Goal: Complete application form

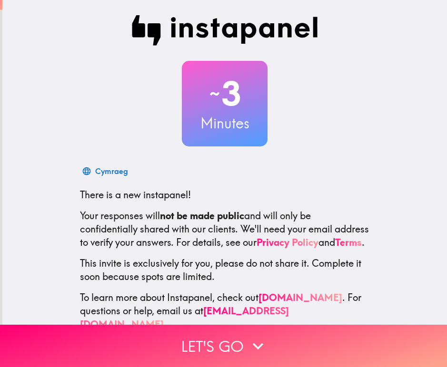
scroll to position [29, 0]
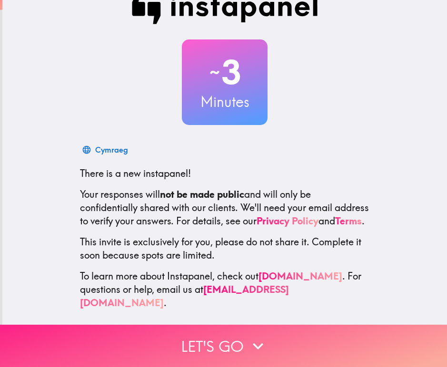
click at [210, 337] on button "Let's go" at bounding box center [223, 346] width 447 height 42
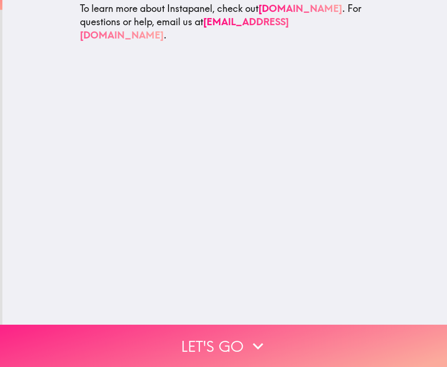
scroll to position [0, 0]
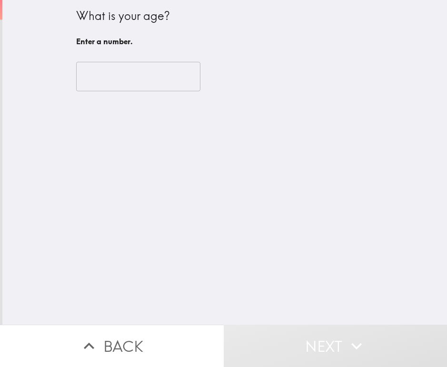
click at [133, 79] on input "number" at bounding box center [138, 76] width 124 height 29
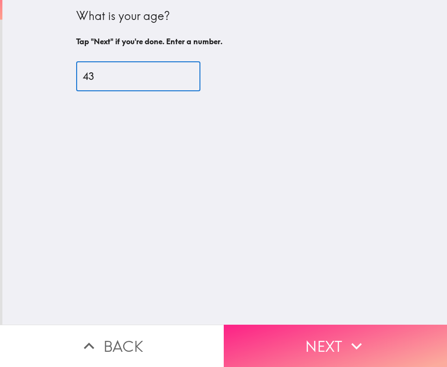
type input "43"
click at [309, 332] on button "Next" at bounding box center [336, 346] width 224 height 42
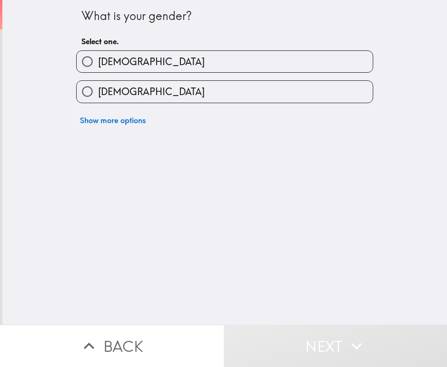
click at [180, 68] on label "[DEMOGRAPHIC_DATA]" at bounding box center [225, 61] width 296 height 21
click at [98, 68] on input "[DEMOGRAPHIC_DATA]" at bounding box center [87, 61] width 21 height 21
radio input "true"
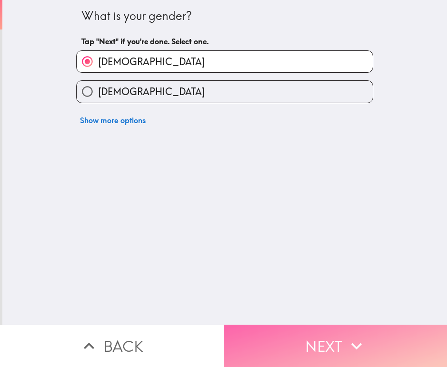
click at [324, 336] on button "Next" at bounding box center [336, 346] width 224 height 42
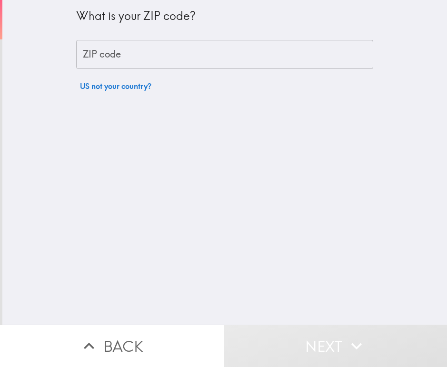
click at [179, 55] on input "ZIP code" at bounding box center [224, 54] width 297 height 29
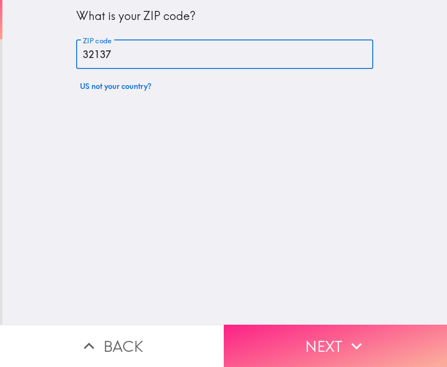
type input "32137"
click at [323, 334] on button "Next" at bounding box center [336, 346] width 224 height 42
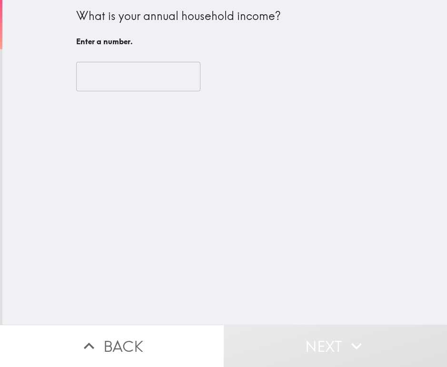
click at [136, 73] on input "number" at bounding box center [138, 76] width 124 height 29
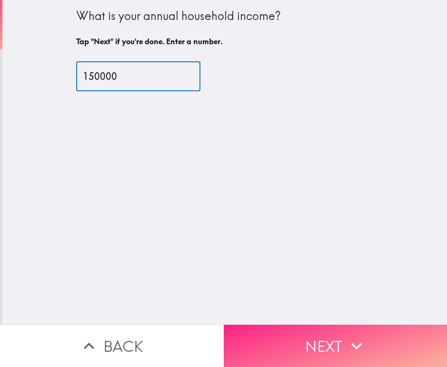
type input "150000"
click at [319, 325] on button "Next" at bounding box center [336, 346] width 224 height 42
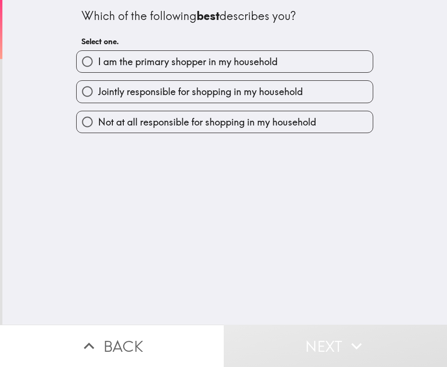
click at [233, 63] on span "I am the primary shopper in my household" at bounding box center [187, 61] width 179 height 13
click at [98, 63] on input "I am the primary shopper in my household" at bounding box center [87, 61] width 21 height 21
radio input "true"
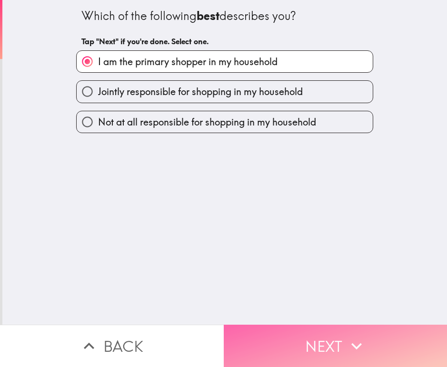
click at [298, 331] on button "Next" at bounding box center [336, 346] width 224 height 42
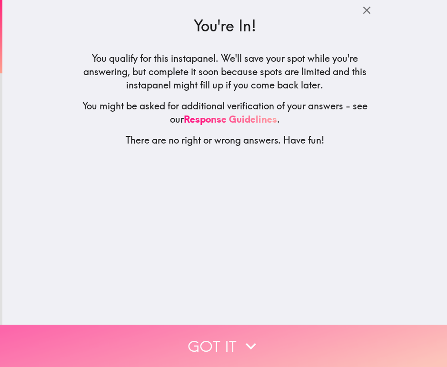
click at [217, 334] on button "Got it" at bounding box center [223, 346] width 447 height 42
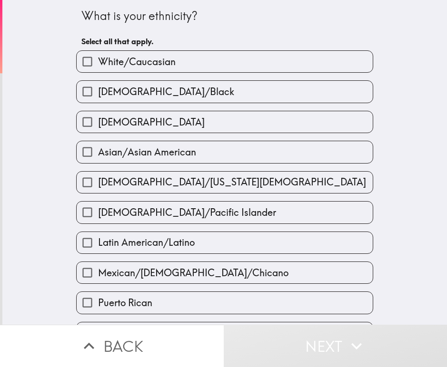
click at [168, 67] on label "White/Caucasian" at bounding box center [225, 61] width 296 height 21
click at [98, 67] on input "White/Caucasian" at bounding box center [87, 61] width 21 height 21
checkbox input "true"
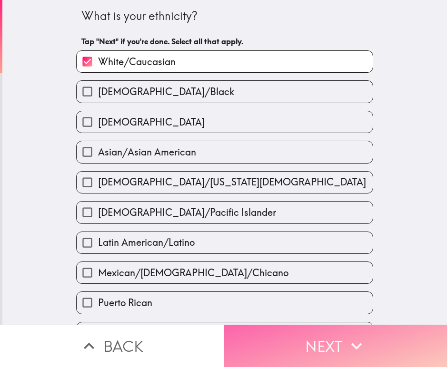
click at [357, 350] on button "Next" at bounding box center [336, 346] width 224 height 42
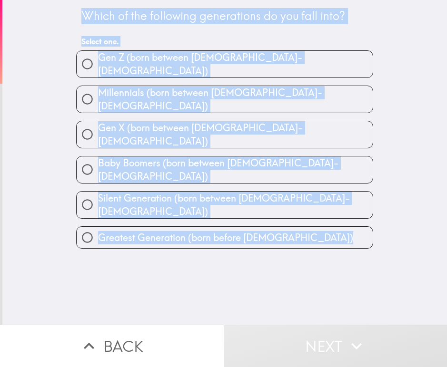
drag, startPoint x: 60, startPoint y: 9, endPoint x: 276, endPoint y: 214, distance: 297.7
click at [276, 216] on div "Which of the following generations do you fall into? Select one. [PERSON_NAME] …" at bounding box center [224, 162] width 444 height 325
drag, startPoint x: 222, startPoint y: 116, endPoint x: 256, endPoint y: 270, distance: 157.9
click at [256, 270] on div "Which of the following generations do you fall into? Select one. [PERSON_NAME] …" at bounding box center [224, 162] width 444 height 325
click at [315, 46] on div "Gen Z (born between [DEMOGRAPHIC_DATA]-[DEMOGRAPHIC_DATA])" at bounding box center [220, 60] width 304 height 35
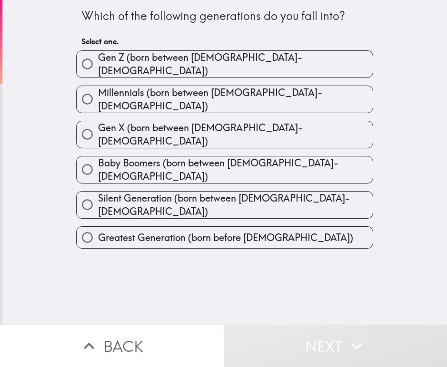
click at [186, 88] on span "button" at bounding box center [225, 99] width 296 height 27
click at [181, 92] on span "button" at bounding box center [225, 99] width 296 height 27
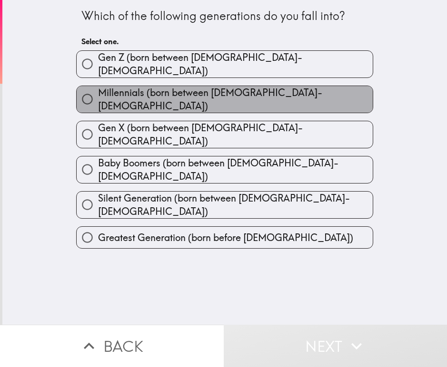
click at [184, 94] on span "Millennials (born between [DEMOGRAPHIC_DATA]-[DEMOGRAPHIC_DATA])" at bounding box center [235, 99] width 274 height 27
click at [98, 94] on input "Millennials (born between [DEMOGRAPHIC_DATA]-[DEMOGRAPHIC_DATA])" at bounding box center [87, 98] width 21 height 21
radio input "true"
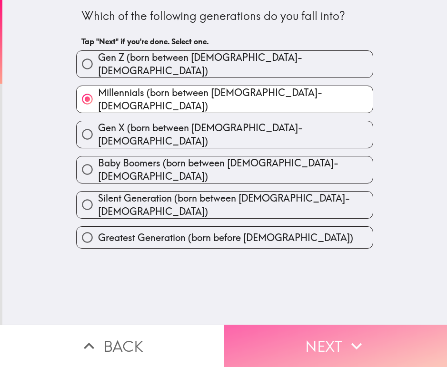
click at [310, 341] on button "Next" at bounding box center [336, 346] width 224 height 42
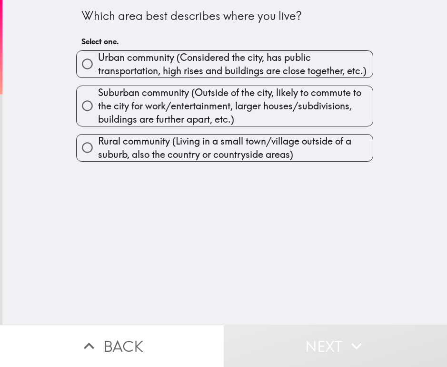
click at [186, 64] on span "Urban community (Considered the city, has public transportation, high rises and…" at bounding box center [235, 64] width 274 height 27
click at [98, 64] on input "Urban community (Considered the city, has public transportation, high rises and…" at bounding box center [87, 63] width 21 height 21
radio input "true"
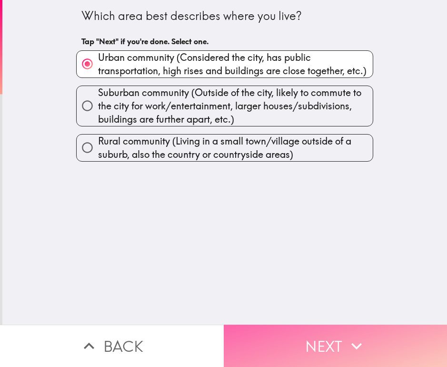
click at [295, 330] on button "Next" at bounding box center [336, 346] width 224 height 42
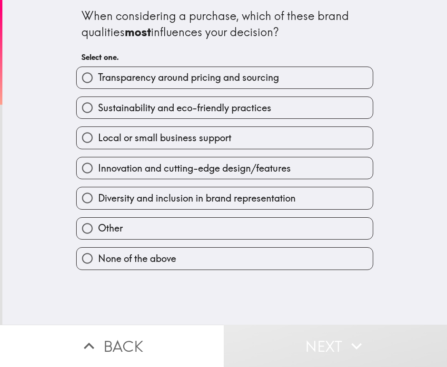
drag, startPoint x: 91, startPoint y: 33, endPoint x: 169, endPoint y: 181, distance: 167.0
click at [169, 181] on div "When considering a purchase, which of these brand qualities most influences you…" at bounding box center [224, 135] width 304 height 270
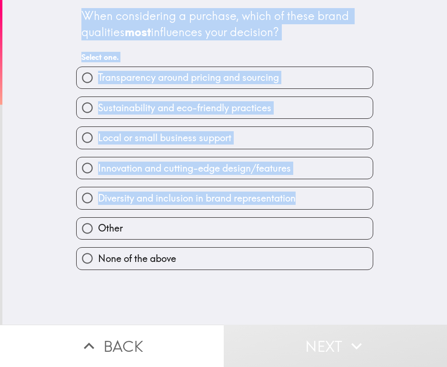
drag, startPoint x: 89, startPoint y: 34, endPoint x: 302, endPoint y: 212, distance: 277.2
click at [302, 212] on div "When considering a purchase, which of these brand qualities most influences you…" at bounding box center [224, 135] width 304 height 270
drag, startPoint x: 371, startPoint y: 120, endPoint x: 376, endPoint y: 122, distance: 5.3
click at [372, 120] on div "When considering a purchase, which of these brand qualities most influences you…" at bounding box center [224, 162] width 444 height 325
click at [376, 196] on div "When considering a purchase, which of these brand qualities most influences you…" at bounding box center [224, 162] width 444 height 325
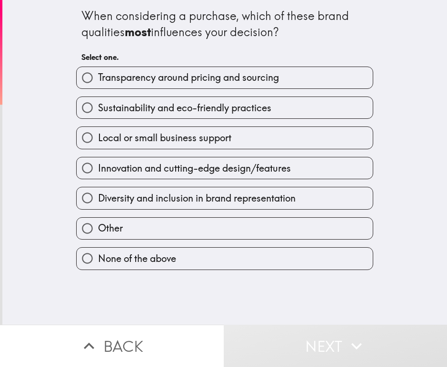
click at [122, 75] on span "button" at bounding box center [225, 77] width 296 height 21
click at [240, 79] on span "button" at bounding box center [225, 77] width 296 height 21
click at [256, 74] on span "Transparency around pricing and sourcing" at bounding box center [188, 77] width 181 height 13
click at [98, 74] on input "Transparency around pricing and sourcing" at bounding box center [87, 77] width 21 height 21
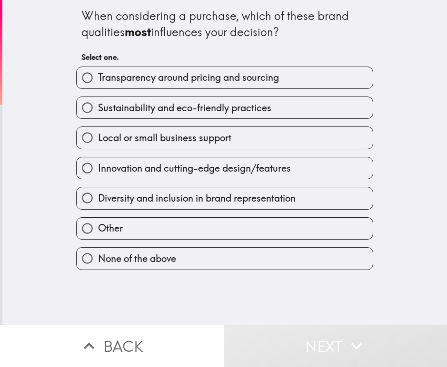
radio input "true"
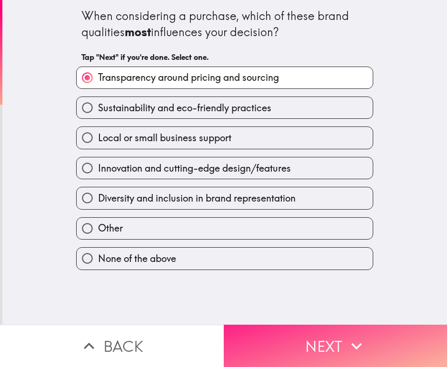
click at [289, 338] on button "Next" at bounding box center [336, 346] width 224 height 42
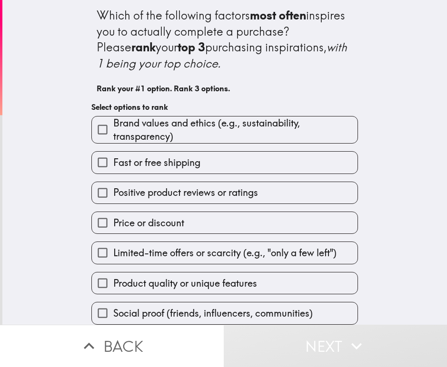
scroll to position [8, 0]
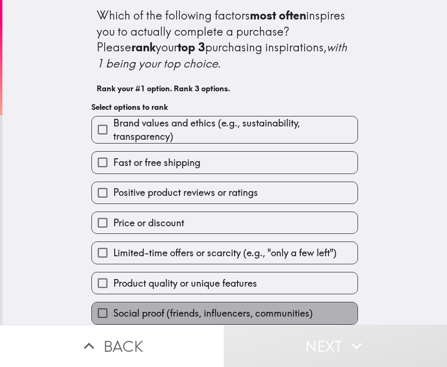
click at [173, 307] on span "Social proof (friends, influencers, communities)" at bounding box center [212, 313] width 199 height 13
click at [113, 303] on input "Social proof (friends, influencers, communities)" at bounding box center [102, 313] width 21 height 21
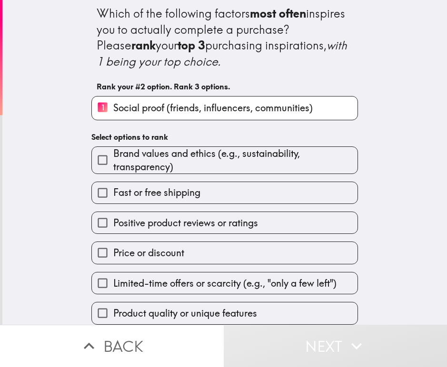
click at [139, 157] on span "Brand values and ethics (e.g., sustainability, transparency)" at bounding box center [235, 160] width 244 height 27
click at [113, 157] on input "Brand values and ethics (e.g., sustainability, transparency)" at bounding box center [102, 159] width 21 height 21
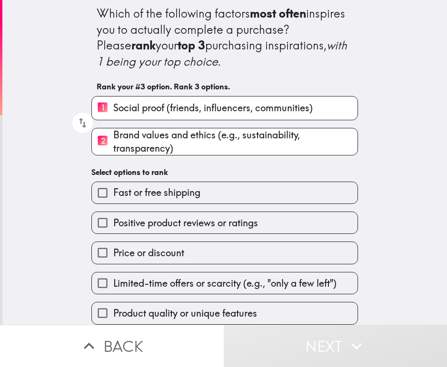
click at [177, 190] on span "Fast or free shipping" at bounding box center [156, 192] width 87 height 13
click at [113, 190] on input "Fast or free shipping" at bounding box center [102, 192] width 21 height 21
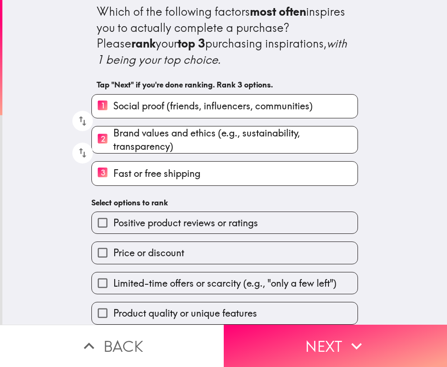
click at [156, 254] on span "Price or discount" at bounding box center [148, 252] width 71 height 13
click at [113, 254] on input "Price or discount" at bounding box center [102, 252] width 21 height 21
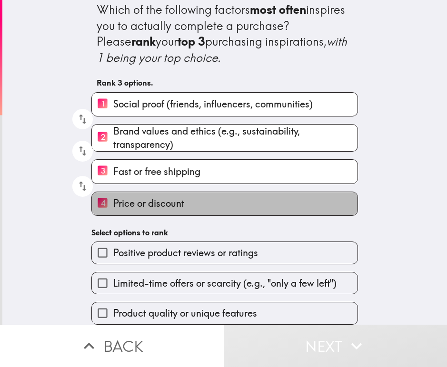
click at [154, 201] on span "Price or discount" at bounding box center [148, 203] width 71 height 13
click at [113, 201] on input "4 Price or discount" at bounding box center [102, 203] width 21 height 23
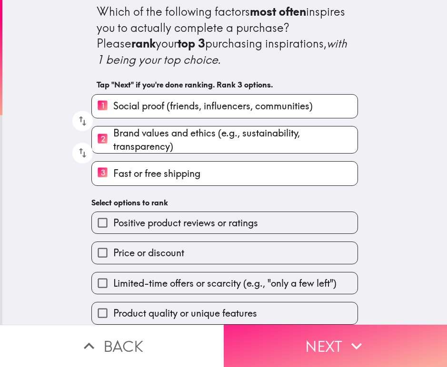
click at [282, 332] on button "Next" at bounding box center [336, 346] width 224 height 42
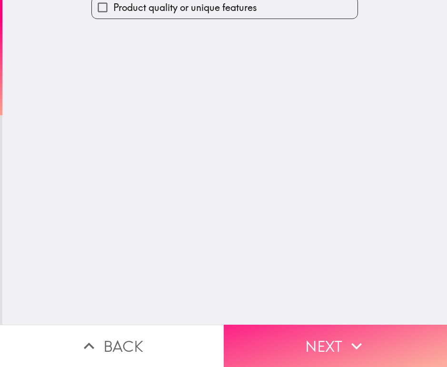
scroll to position [0, 0]
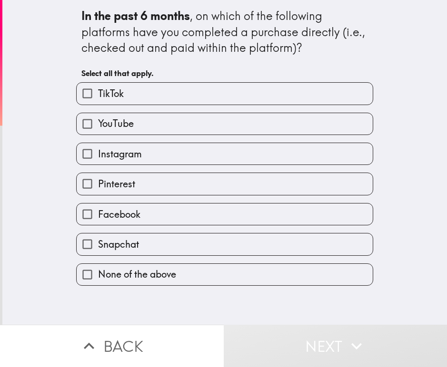
click at [133, 100] on label "TikTok" at bounding box center [225, 93] width 296 height 21
click at [98, 100] on input "TikTok" at bounding box center [87, 93] width 21 height 21
checkbox input "true"
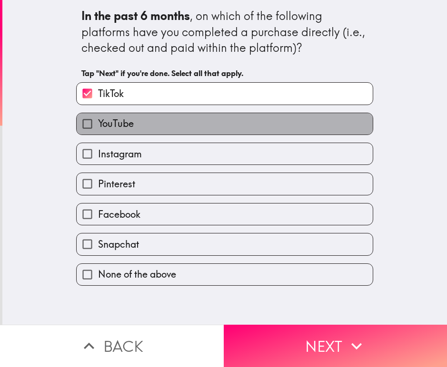
click at [128, 128] on label "YouTube" at bounding box center [225, 123] width 296 height 21
click at [98, 128] on input "YouTube" at bounding box center [87, 123] width 21 height 21
checkbox input "true"
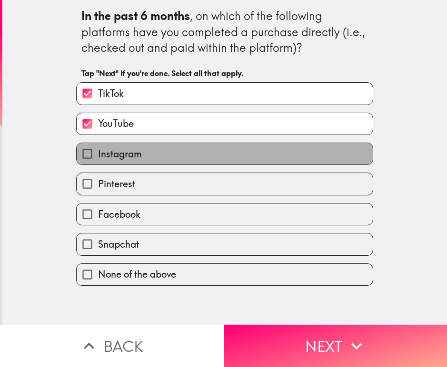
click at [125, 156] on span "Instagram" at bounding box center [120, 153] width 44 height 13
click at [98, 156] on input "Instagram" at bounding box center [87, 153] width 21 height 21
checkbox input "true"
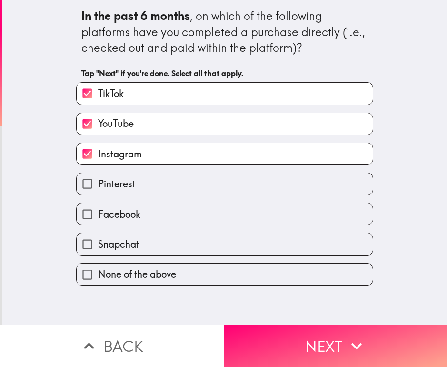
click at [117, 215] on span "Facebook" at bounding box center [119, 214] width 42 height 13
click at [98, 215] on input "Facebook" at bounding box center [87, 214] width 21 height 21
checkbox input "true"
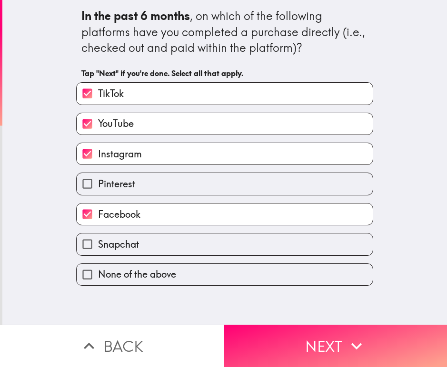
click at [122, 243] on span "Snapchat" at bounding box center [118, 244] width 41 height 13
click at [98, 243] on input "Snapchat" at bounding box center [87, 244] width 21 height 21
checkbox input "true"
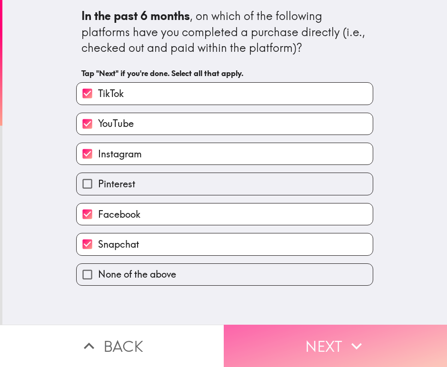
click at [295, 333] on button "Next" at bounding box center [336, 346] width 224 height 42
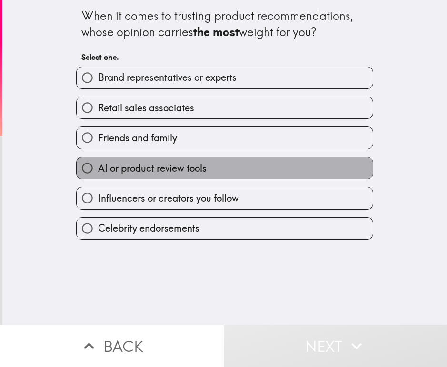
click at [151, 169] on span "AI or product review tools" at bounding box center [152, 168] width 108 height 13
click at [98, 169] on input "AI or product review tools" at bounding box center [87, 167] width 21 height 21
radio input "true"
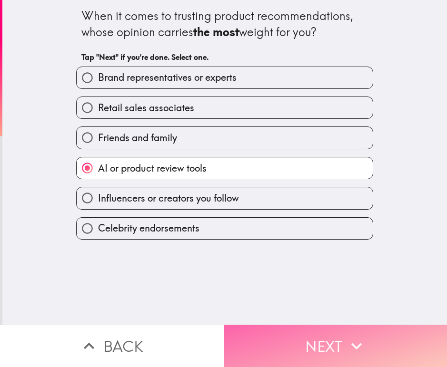
click at [299, 330] on button "Next" at bounding box center [336, 346] width 224 height 42
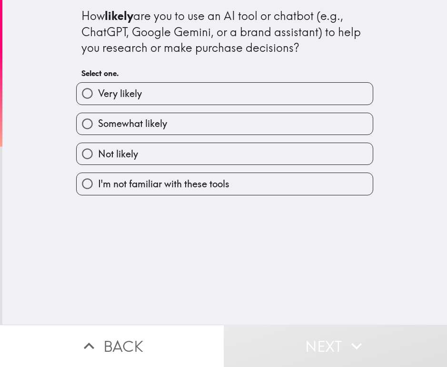
click at [146, 97] on label "Very likely" at bounding box center [225, 93] width 296 height 21
click at [98, 97] on input "Very likely" at bounding box center [87, 93] width 21 height 21
radio input "true"
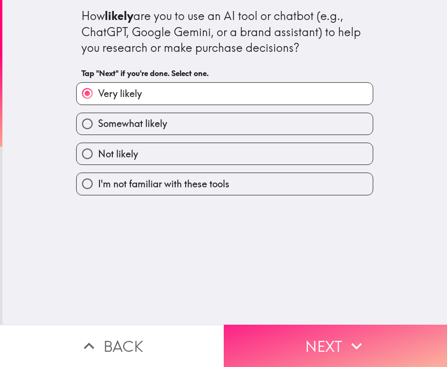
click at [294, 339] on button "Next" at bounding box center [336, 346] width 224 height 42
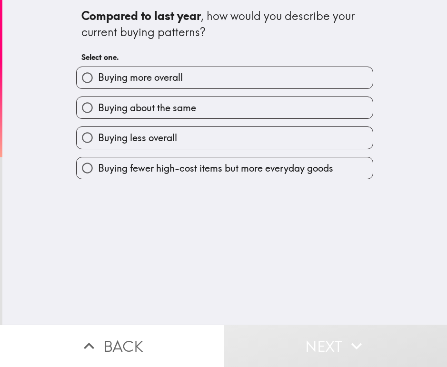
drag, startPoint x: 147, startPoint y: 166, endPoint x: 177, endPoint y: 191, distance: 39.8
click at [147, 166] on span "Buying fewer high-cost items but more everyday goods" at bounding box center [215, 168] width 235 height 13
click at [98, 166] on input "Buying fewer high-cost items but more everyday goods" at bounding box center [87, 167] width 21 height 21
radio input "true"
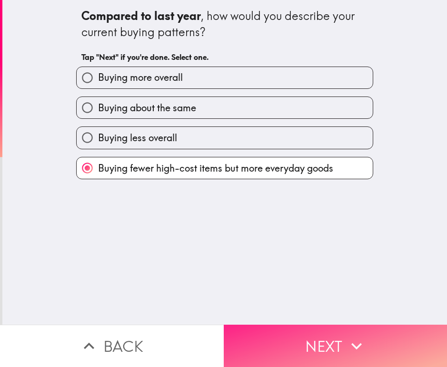
click at [306, 331] on button "Next" at bounding box center [336, 346] width 224 height 42
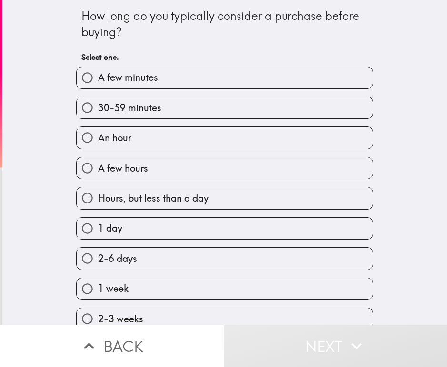
drag, startPoint x: 67, startPoint y: 10, endPoint x: 310, endPoint y: 33, distance: 243.7
click at [176, 117] on div "How long do you typically consider a purchase before buying? Select one. A few …" at bounding box center [224, 255] width 304 height 511
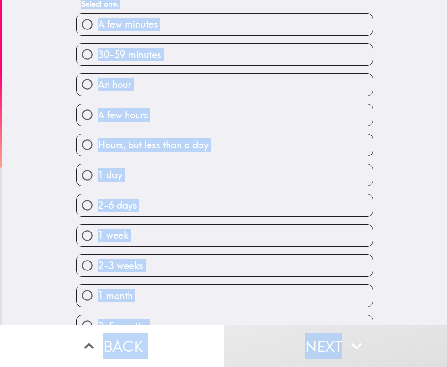
scroll to position [194, 0]
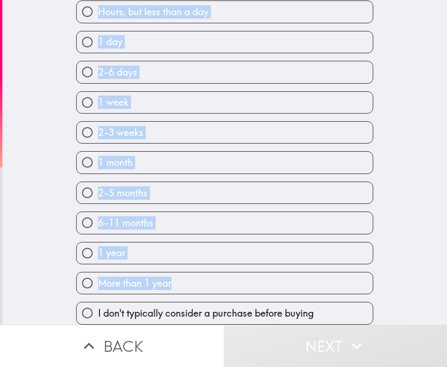
drag, startPoint x: 66, startPoint y: 13, endPoint x: 217, endPoint y: 271, distance: 299.1
click at [217, 271] on div "How long do you typically consider a purchase before buying? Select one. A few …" at bounding box center [224, 69] width 304 height 511
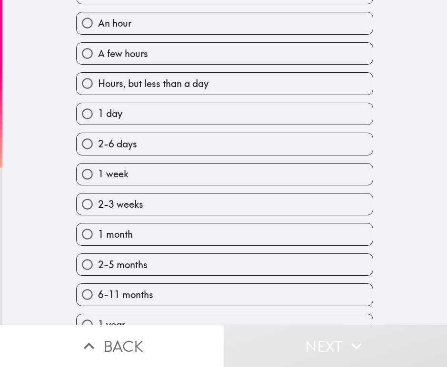
scroll to position [98, 0]
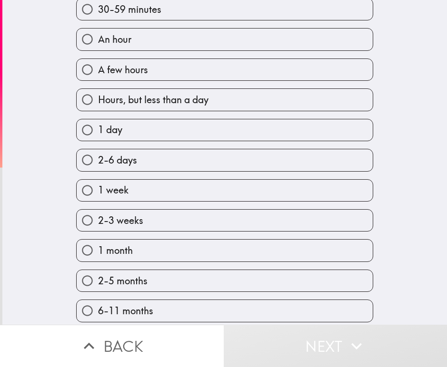
click at [147, 170] on label "2-6 days" at bounding box center [225, 159] width 296 height 21
click at [98, 170] on input "2-6 days" at bounding box center [87, 159] width 21 height 21
radio input "true"
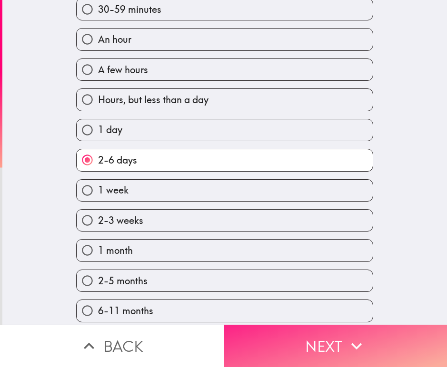
click at [353, 343] on icon "button" at bounding box center [356, 346] width 10 height 7
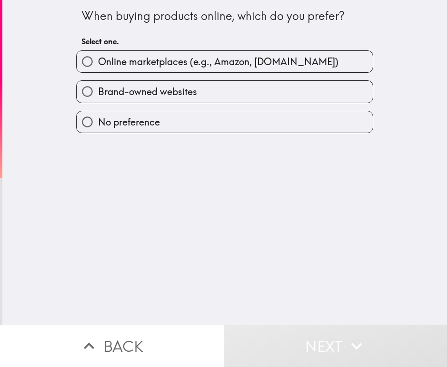
click at [174, 67] on span "Online marketplaces (e.g., Amazon, [DOMAIN_NAME])" at bounding box center [218, 61] width 240 height 13
click at [98, 67] on input "Online marketplaces (e.g., Amazon, [DOMAIN_NAME])" at bounding box center [87, 61] width 21 height 21
radio input "true"
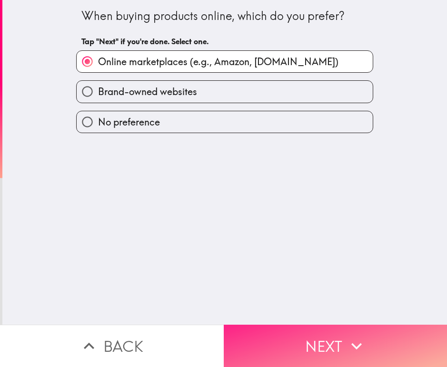
click at [320, 343] on button "Next" at bounding box center [336, 346] width 224 height 42
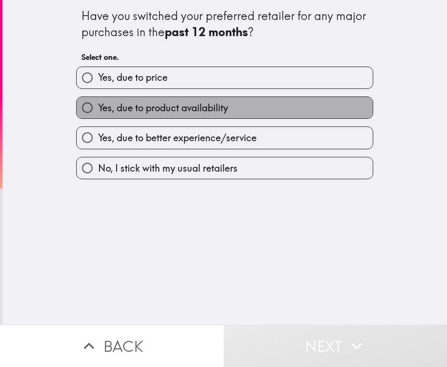
click at [138, 107] on span "Yes, due to product availability" at bounding box center [163, 107] width 130 height 13
click at [98, 107] on input "Yes, due to product availability" at bounding box center [87, 107] width 21 height 21
radio input "true"
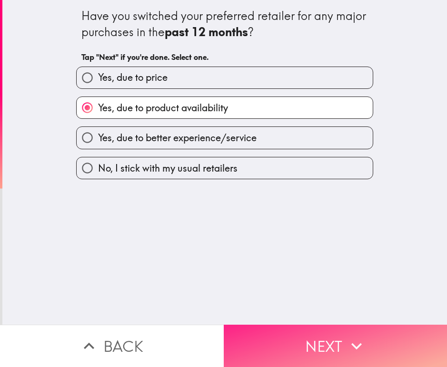
click at [335, 341] on button "Next" at bounding box center [336, 346] width 224 height 42
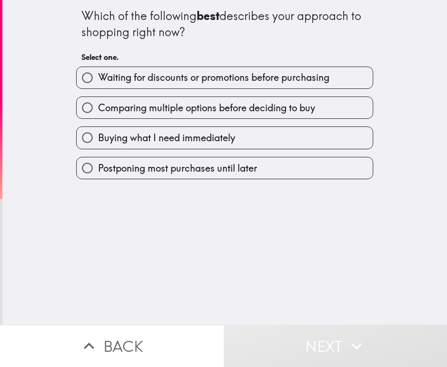
click at [159, 111] on span "Comparing multiple options before deciding to buy" at bounding box center [206, 107] width 217 height 13
click at [98, 111] on input "Comparing multiple options before deciding to buy" at bounding box center [87, 107] width 21 height 21
radio input "true"
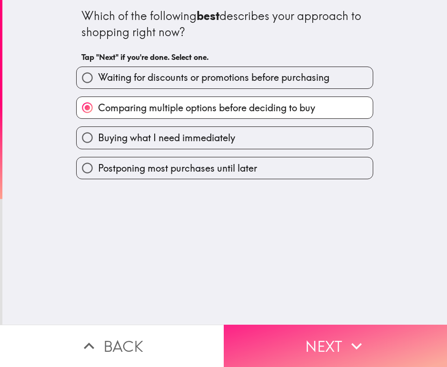
click at [293, 335] on button "Next" at bounding box center [336, 346] width 224 height 42
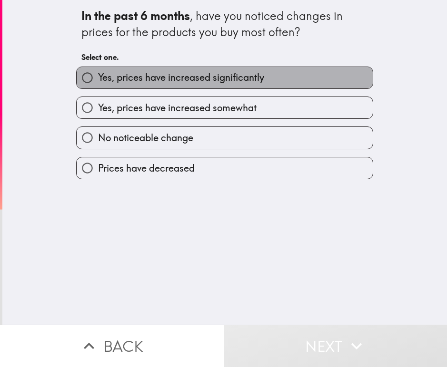
click at [132, 83] on span "Yes, prices have increased significantly" at bounding box center [181, 77] width 166 height 13
click at [98, 83] on input "Yes, prices have increased significantly" at bounding box center [87, 77] width 21 height 21
radio input "true"
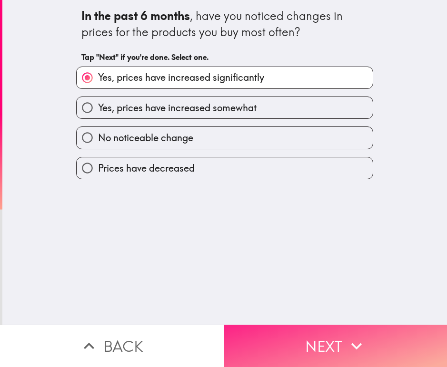
click at [272, 325] on button "Next" at bounding box center [336, 346] width 224 height 42
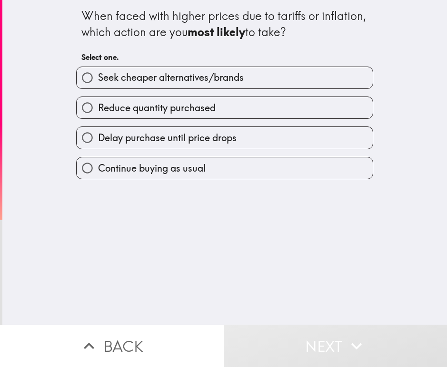
drag, startPoint x: 140, startPoint y: 80, endPoint x: 157, endPoint y: 98, distance: 24.9
click at [140, 80] on span "Seek cheaper alternatives/brands" at bounding box center [171, 77] width 146 height 13
click at [98, 80] on input "Seek cheaper alternatives/brands" at bounding box center [87, 77] width 21 height 21
radio input "true"
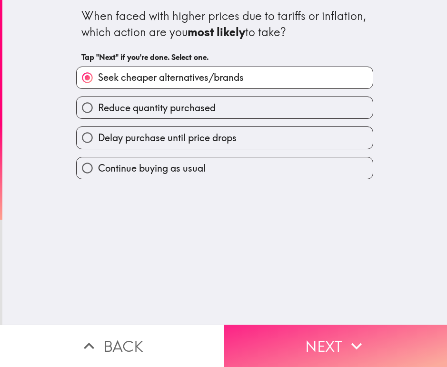
click at [278, 332] on button "Next" at bounding box center [336, 346] width 224 height 42
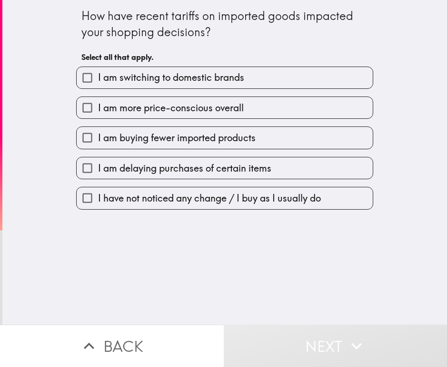
click at [112, 77] on span "I am switching to domestic brands" at bounding box center [171, 77] width 146 height 13
click at [98, 77] on input "I am switching to domestic brands" at bounding box center [87, 77] width 21 height 21
checkbox input "true"
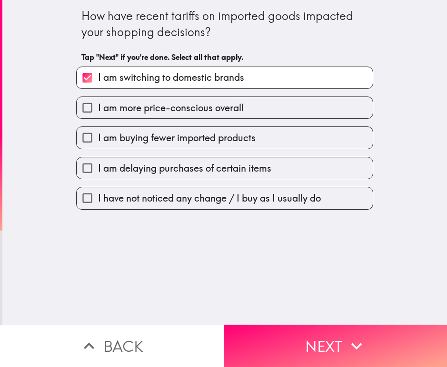
click at [120, 133] on span "I am buying fewer imported products" at bounding box center [176, 137] width 157 height 13
click at [98, 133] on input "I am buying fewer imported products" at bounding box center [87, 137] width 21 height 21
checkbox input "true"
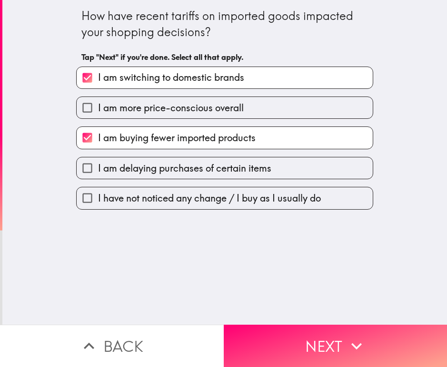
click at [130, 163] on span "I am delaying purchases of certain items" at bounding box center [184, 168] width 173 height 13
click at [98, 163] on input "I am delaying purchases of certain items" at bounding box center [87, 167] width 21 height 21
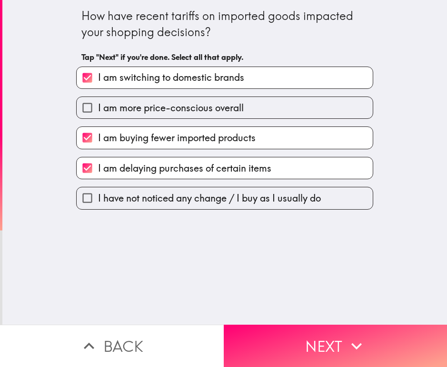
click at [162, 165] on span "I am delaying purchases of certain items" at bounding box center [184, 168] width 173 height 13
click at [98, 165] on input "I am delaying purchases of certain items" at bounding box center [87, 167] width 21 height 21
checkbox input "false"
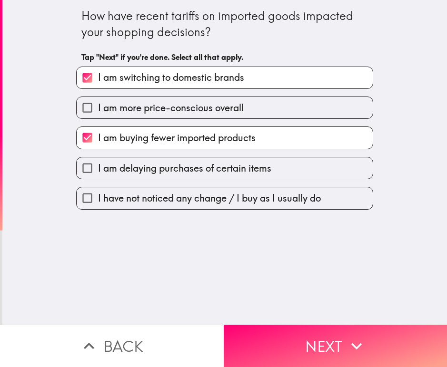
click at [161, 114] on span "I am more price-conscious overall" at bounding box center [171, 107] width 146 height 13
click at [98, 114] on input "I am more price-conscious overall" at bounding box center [87, 107] width 21 height 21
checkbox input "true"
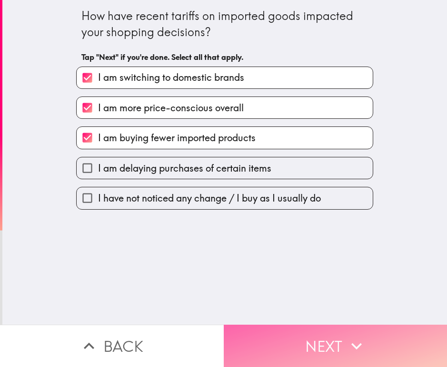
click at [283, 325] on button "Next" at bounding box center [336, 346] width 224 height 42
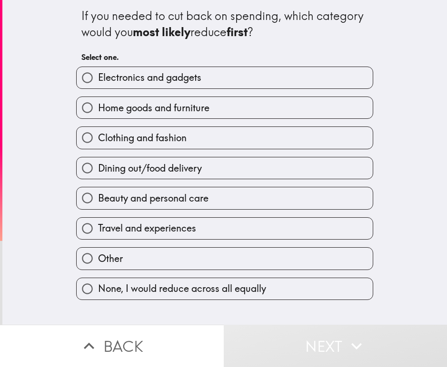
drag, startPoint x: 127, startPoint y: 163, endPoint x: 131, endPoint y: 171, distance: 8.5
click at [127, 163] on span "Dining out/food delivery" at bounding box center [150, 168] width 104 height 13
click at [98, 163] on input "Dining out/food delivery" at bounding box center [87, 167] width 21 height 21
radio input "true"
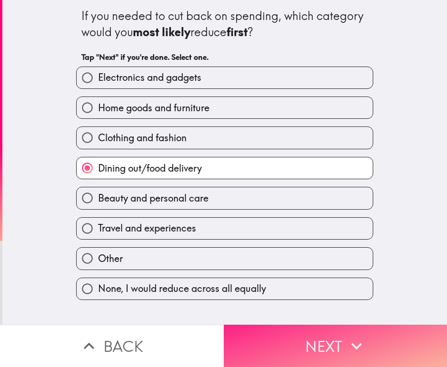
click at [296, 336] on button "Next" at bounding box center [336, 346] width 224 height 42
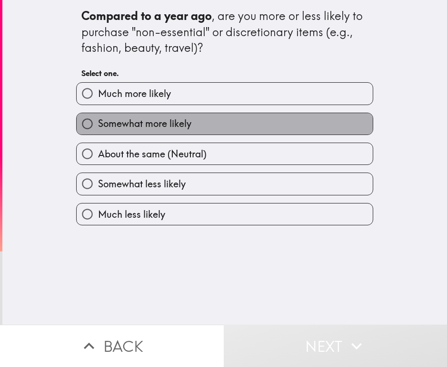
click at [136, 120] on span "Somewhat more likely" at bounding box center [144, 123] width 93 height 13
click at [98, 120] on input "Somewhat more likely" at bounding box center [87, 123] width 21 height 21
radio input "true"
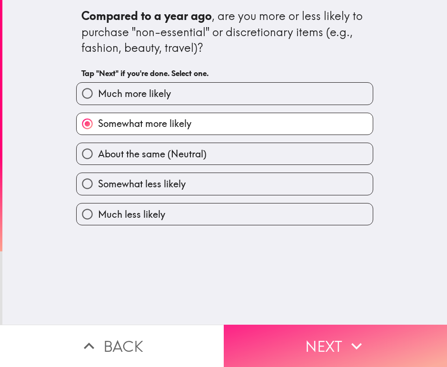
click at [287, 329] on button "Next" at bounding box center [336, 346] width 224 height 42
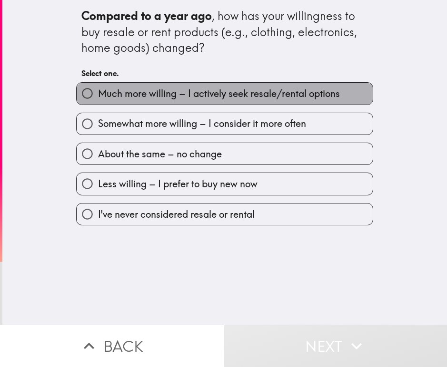
click at [137, 91] on span "Much more willing – I actively seek resale/rental options" at bounding box center [219, 93] width 242 height 13
click at [98, 91] on input "Much more willing – I actively seek resale/rental options" at bounding box center [87, 93] width 21 height 21
radio input "true"
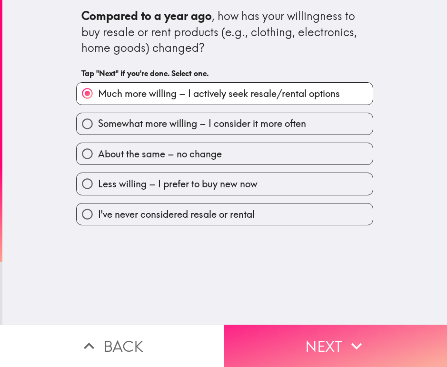
click at [287, 331] on button "Next" at bounding box center [336, 346] width 224 height 42
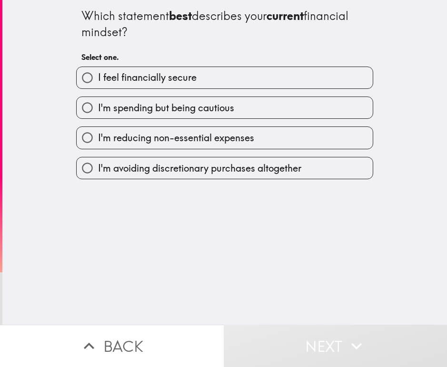
click at [160, 81] on span "I feel financially secure" at bounding box center [147, 77] width 98 height 13
click at [98, 81] on input "I feel financially secure" at bounding box center [87, 77] width 21 height 21
radio input "true"
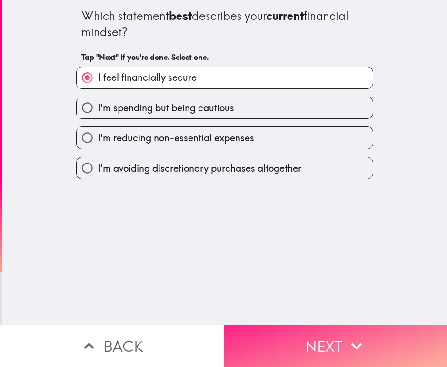
click at [291, 325] on button "Next" at bounding box center [336, 346] width 224 height 42
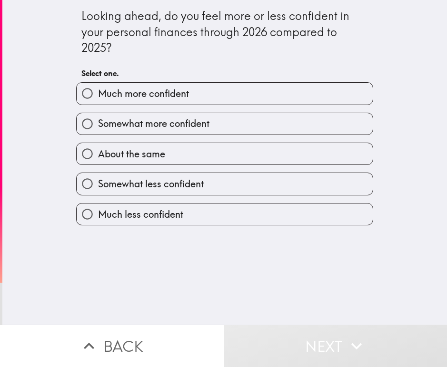
click at [165, 130] on span "Somewhat more confident" at bounding box center [153, 123] width 111 height 13
click at [98, 130] on input "Somewhat more confident" at bounding box center [87, 123] width 21 height 21
radio input "true"
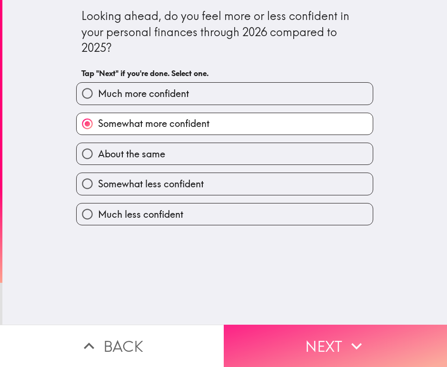
click at [276, 329] on button "Next" at bounding box center [336, 346] width 224 height 42
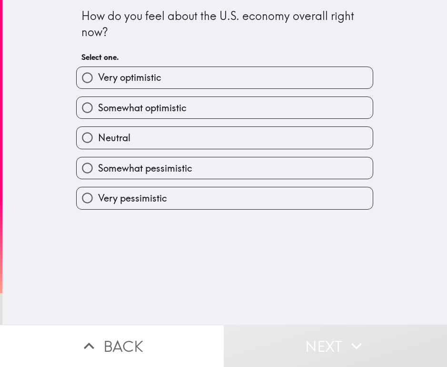
click at [138, 79] on span "Very optimistic" at bounding box center [129, 77] width 63 height 13
click at [98, 79] on input "Very optimistic" at bounding box center [87, 77] width 21 height 21
radio input "true"
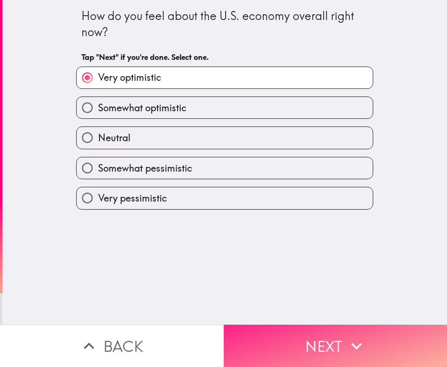
click at [270, 334] on button "Next" at bounding box center [336, 346] width 224 height 42
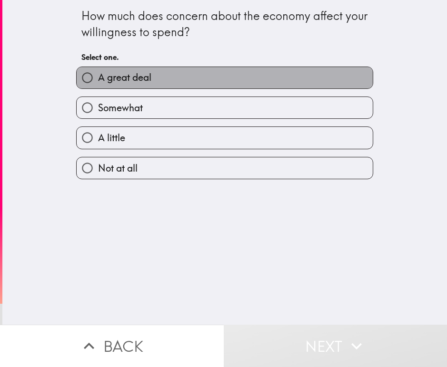
click at [144, 80] on span "A great deal" at bounding box center [124, 77] width 53 height 13
click at [98, 80] on input "A great deal" at bounding box center [87, 77] width 21 height 21
radio input "true"
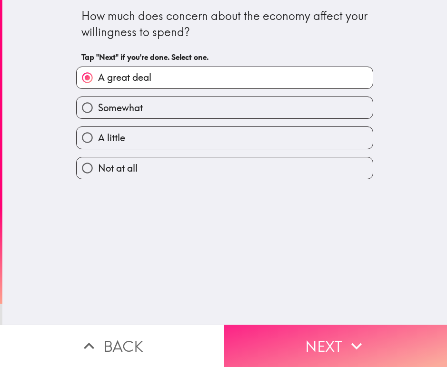
click at [280, 332] on button "Next" at bounding box center [336, 346] width 224 height 42
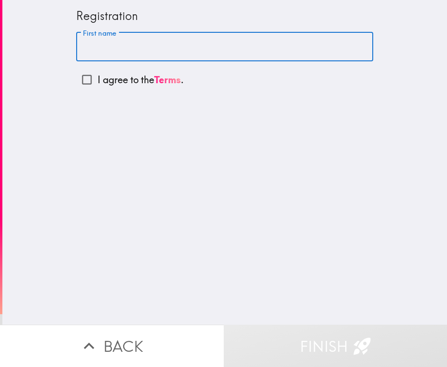
click at [142, 54] on input "First name" at bounding box center [224, 46] width 297 height 29
type input "[PERSON_NAME]"
drag, startPoint x: 83, startPoint y: 78, endPoint x: 167, endPoint y: 147, distance: 109.8
click at [82, 78] on input "I agree to the Terms ." at bounding box center [86, 79] width 21 height 21
checkbox input "true"
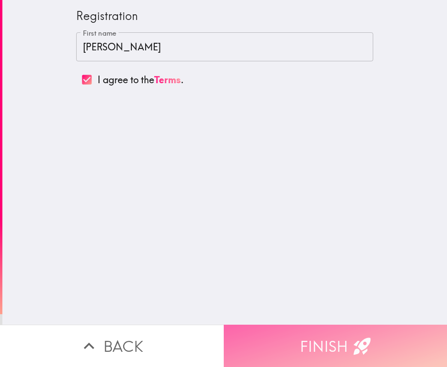
click at [329, 333] on button "Finish" at bounding box center [336, 346] width 224 height 42
